Goal: Task Accomplishment & Management: Complete application form

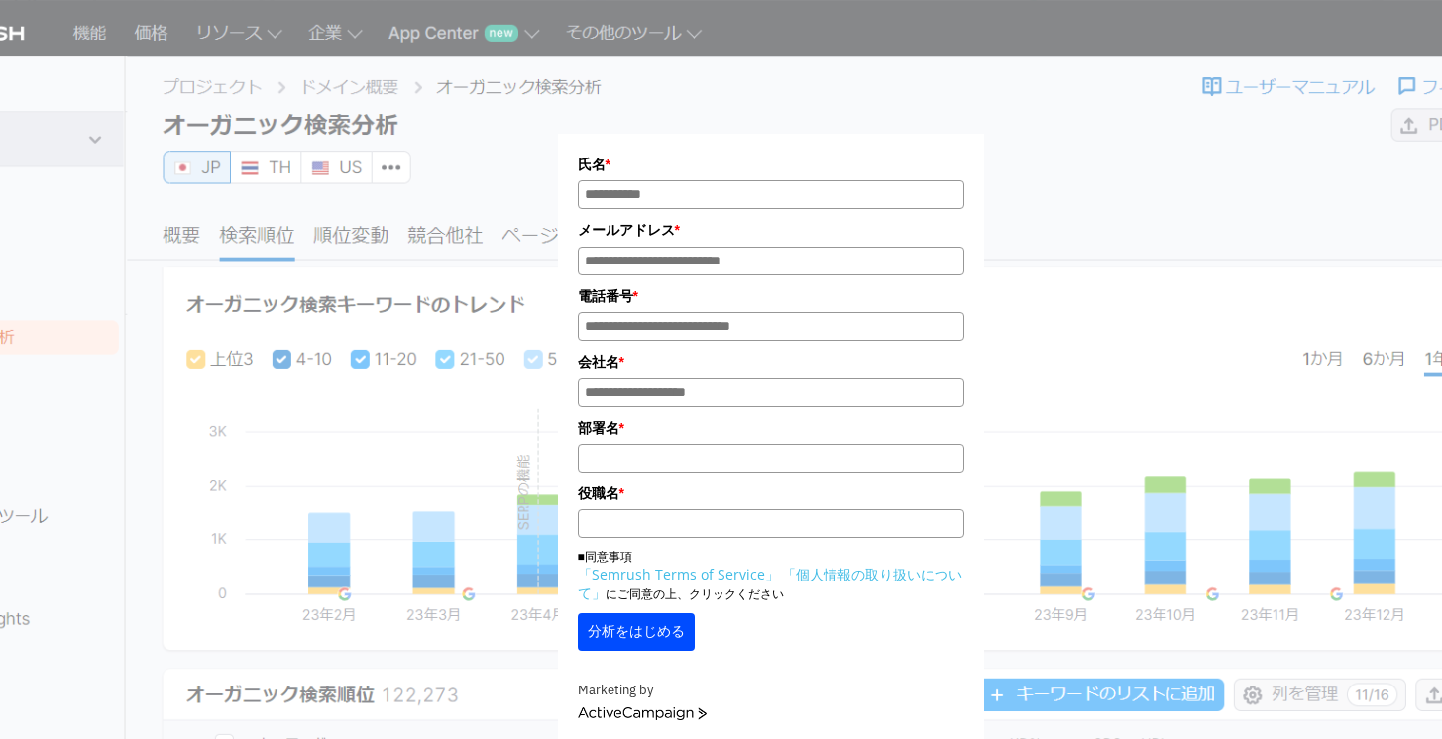
click at [684, 538] on input "役職名 *" at bounding box center [771, 523] width 386 height 29
